Goal: Task Accomplishment & Management: Manage account settings

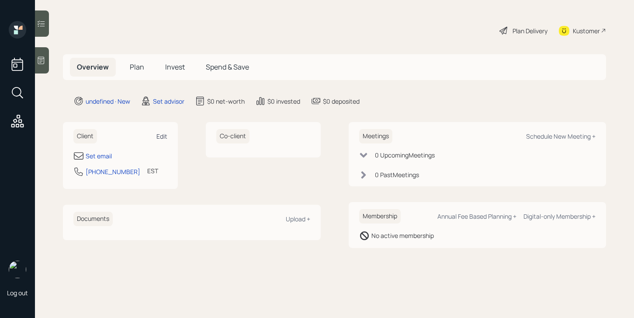
click at [163, 132] on div "Edit" at bounding box center [161, 136] width 11 height 8
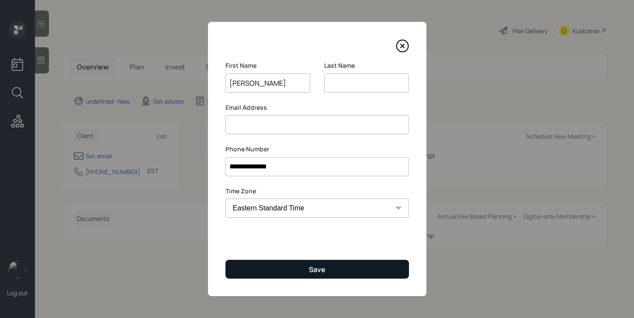
type input "[PERSON_NAME]"
click at [304, 261] on button "Save" at bounding box center [318, 269] width 184 height 19
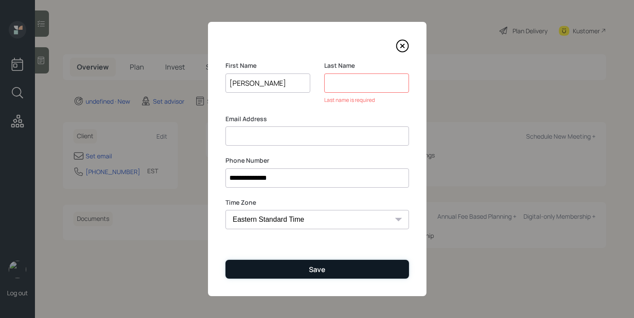
click at [292, 264] on button "Save" at bounding box center [318, 269] width 184 height 19
click at [293, 270] on button "Save" at bounding box center [318, 269] width 184 height 19
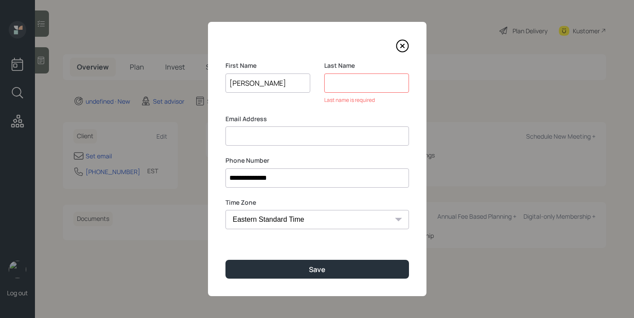
click at [377, 90] on input at bounding box center [366, 82] width 85 height 19
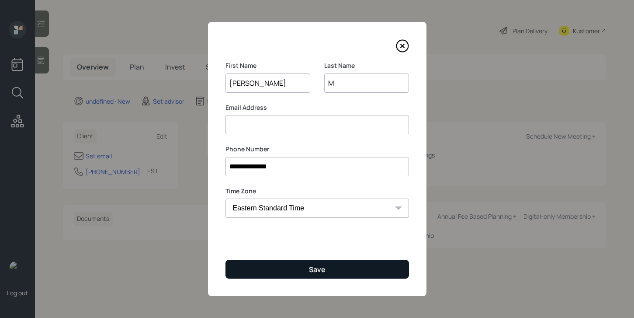
type input "M"
click at [319, 265] on div "Save" at bounding box center [317, 269] width 17 height 10
